Goal: Information Seeking & Learning: Learn about a topic

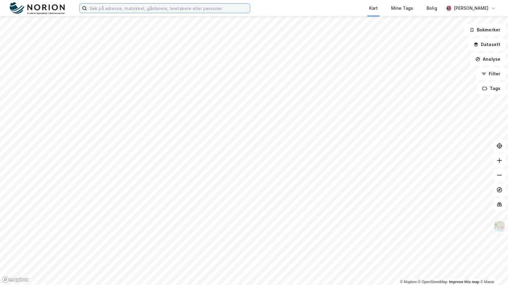
click at [154, 8] on input at bounding box center [168, 8] width 163 height 9
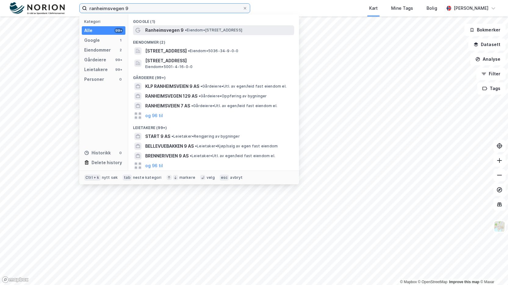
type input "ranheimsvegen 9"
click at [160, 33] on span "Ranheimsvegen 9" at bounding box center [164, 30] width 38 height 7
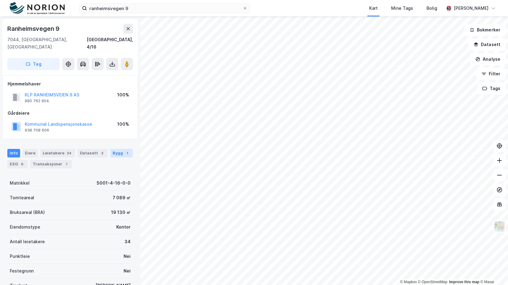
click at [110, 149] on div "Bygg 1" at bounding box center [121, 153] width 23 height 9
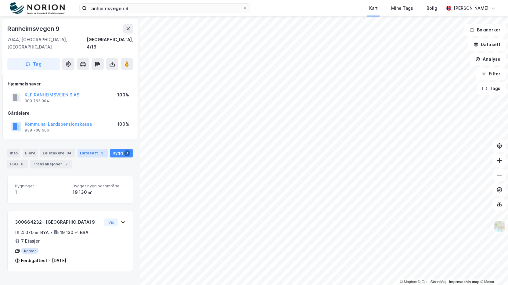
click at [92, 149] on div "Datasett 3" at bounding box center [93, 153] width 30 height 9
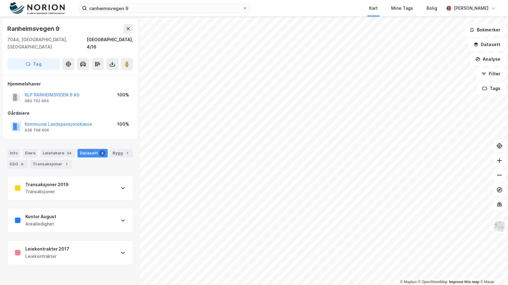
click at [77, 242] on div "Leiekontrakter 2017 Leiekontrakter" at bounding box center [70, 252] width 125 height 24
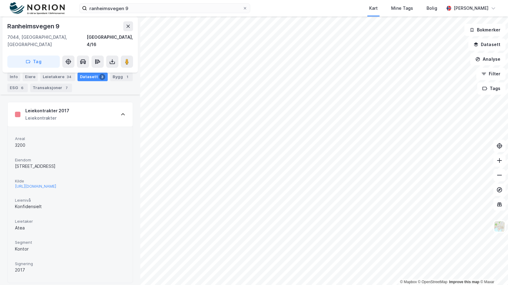
scroll to position [142, 0]
